Goal: Task Accomplishment & Management: Use online tool/utility

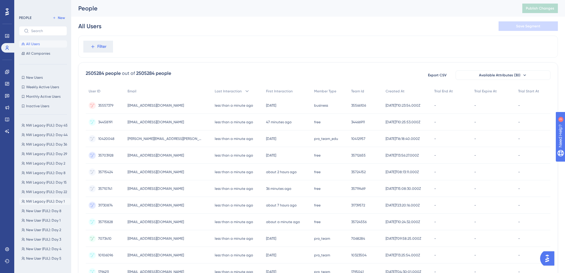
click at [53, 200] on span "NW Legacy (FUL): Day 1" at bounding box center [45, 201] width 39 height 5
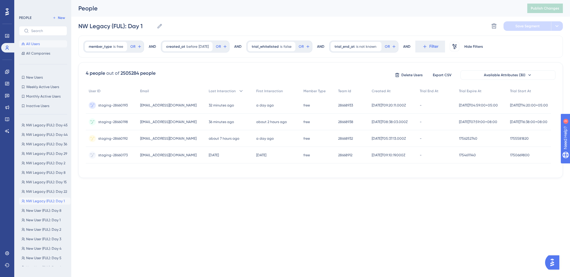
click at [31, 43] on span "All Users" at bounding box center [33, 44] width 14 height 5
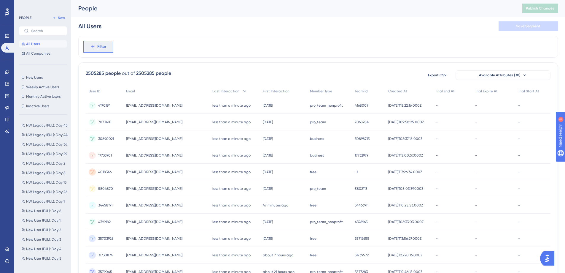
click at [95, 45] on button "Filter" at bounding box center [98, 47] width 30 height 12
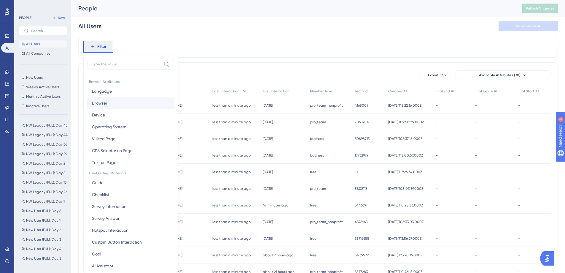
scroll to position [28, 0]
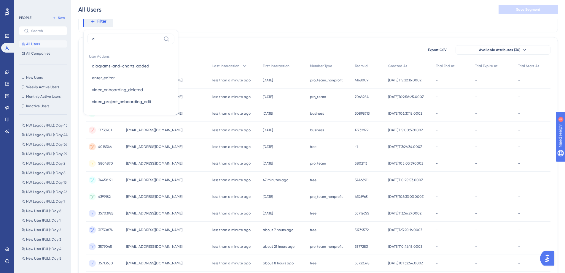
type input "d"
type input "user"
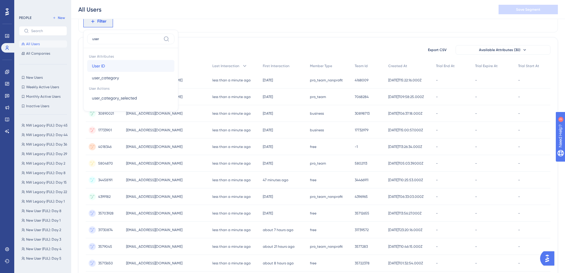
click at [118, 62] on button "User ID User ID" at bounding box center [130, 66] width 87 height 12
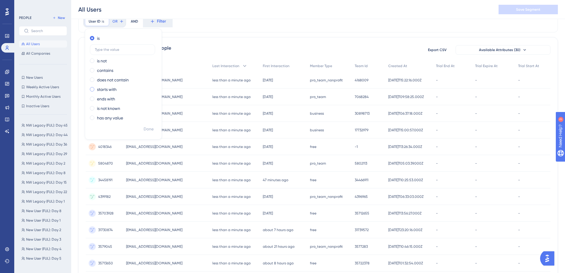
click at [102, 90] on label "starts with" at bounding box center [107, 89] width 20 height 7
type input "staging"
click at [150, 130] on span "Done" at bounding box center [149, 129] width 10 height 7
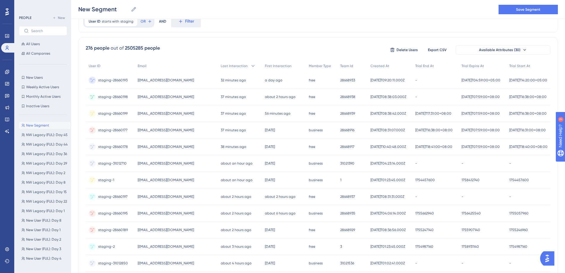
scroll to position [0, 0]
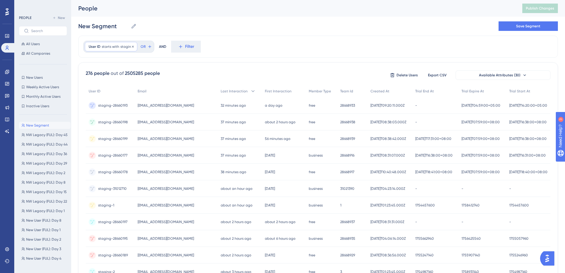
click at [123, 47] on span "staging" at bounding box center [126, 46] width 13 height 5
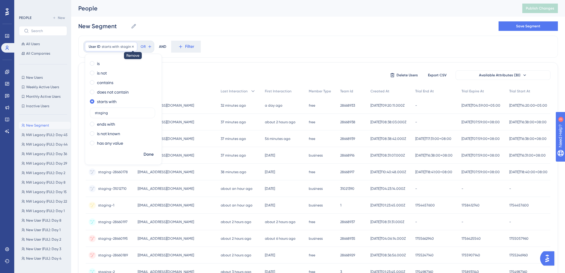
click at [132, 46] on icon at bounding box center [133, 47] width 4 height 4
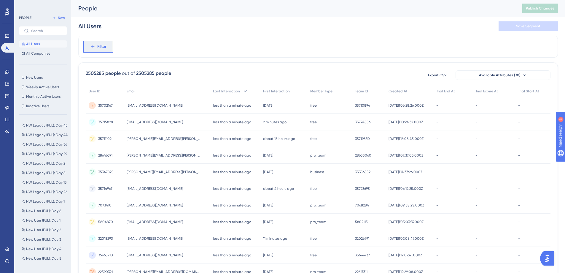
click at [101, 45] on span "Filter" at bounding box center [101, 46] width 9 height 7
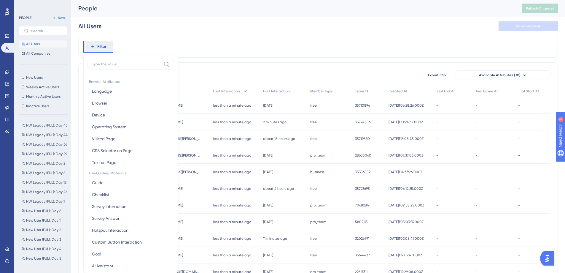
scroll to position [28, 0]
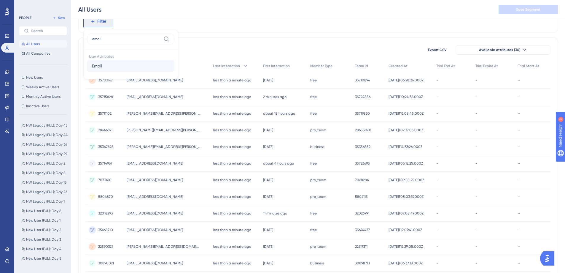
type input "email"
click at [111, 65] on button "Email Email" at bounding box center [130, 66] width 87 height 12
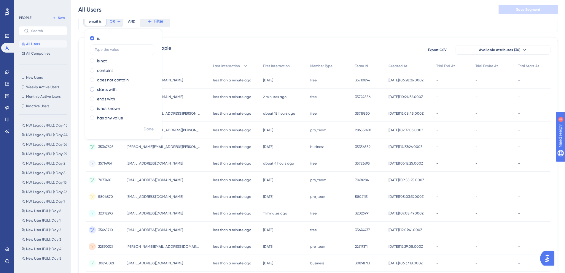
click at [107, 90] on label "starts with" at bounding box center [107, 89] width 20 height 7
type input "elvinsky"
click at [150, 130] on span "Done" at bounding box center [149, 129] width 10 height 7
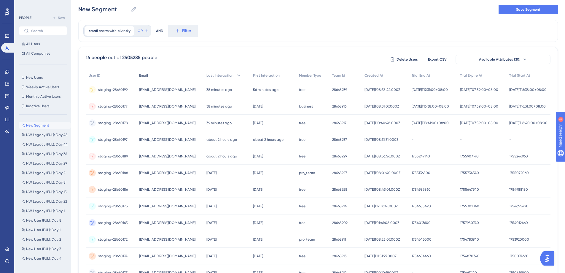
scroll to position [0, 0]
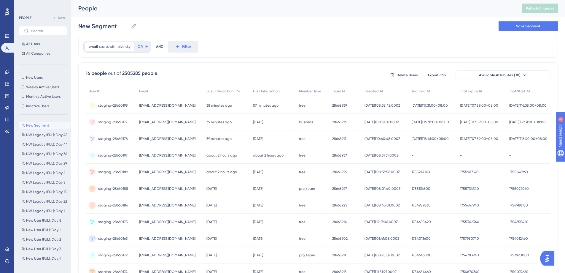
click at [276, 56] on div "email starts with [PERSON_NAME] Remove OR AND Filter" at bounding box center [318, 47] width 480 height 22
click at [120, 47] on span "elvinsky" at bounding box center [124, 46] width 13 height 5
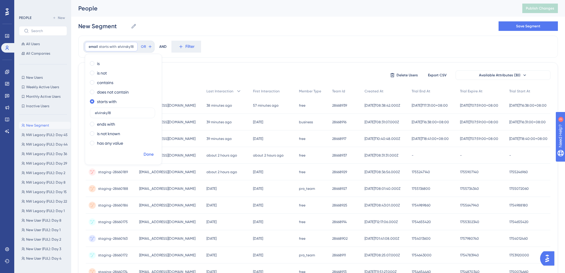
type input "elvinsky18"
click at [149, 152] on span "Done" at bounding box center [149, 154] width 10 height 7
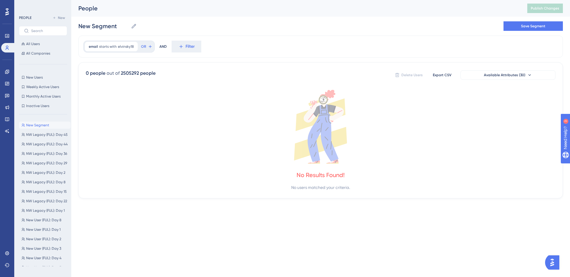
click at [211, 113] on icon at bounding box center [320, 127] width 469 height 74
click at [121, 47] on span "elvinsky18" at bounding box center [126, 46] width 16 height 5
type input "elvinsky"
click at [152, 151] on span "Done" at bounding box center [149, 154] width 10 height 7
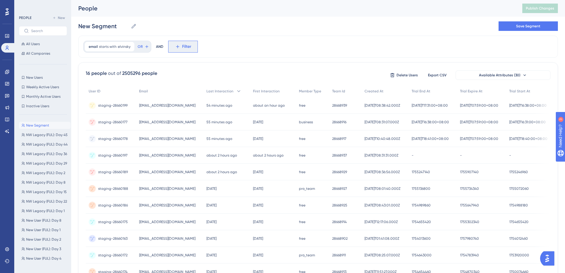
click at [182, 46] on span "Filter" at bounding box center [186, 46] width 9 height 7
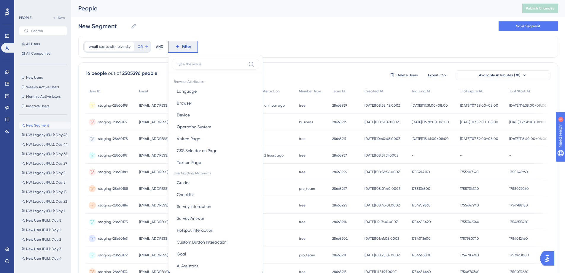
scroll to position [28, 0]
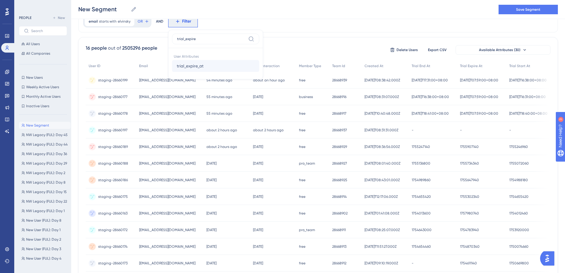
type input "trial_expire"
click at [196, 61] on button "trial_expire_at trial_expire_at" at bounding box center [215, 66] width 87 height 12
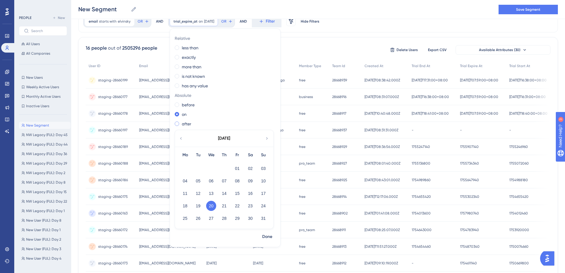
click at [182, 124] on label "after" at bounding box center [186, 123] width 9 height 7
click at [224, 218] on button "28" at bounding box center [224, 218] width 10 height 10
click at [267, 235] on span "Done" at bounding box center [267, 236] width 10 height 7
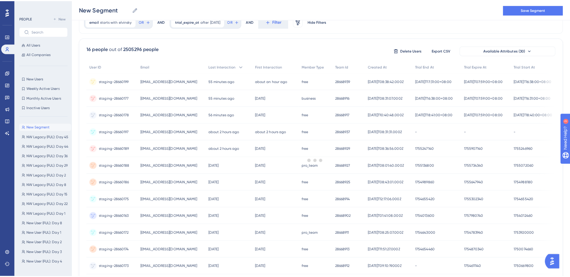
scroll to position [0, 0]
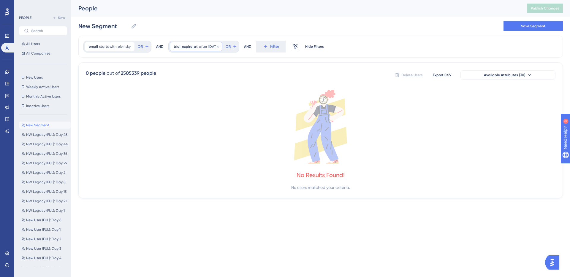
click at [191, 45] on span "trial_expire_at" at bounding box center [186, 46] width 24 height 5
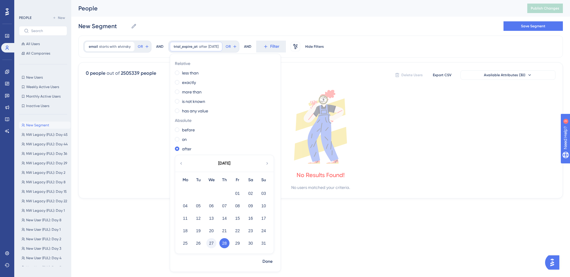
click at [212, 245] on button "27" at bounding box center [211, 243] width 10 height 10
click at [264, 258] on button "Done" at bounding box center [267, 261] width 17 height 11
